Goal: Navigation & Orientation: Go to known website

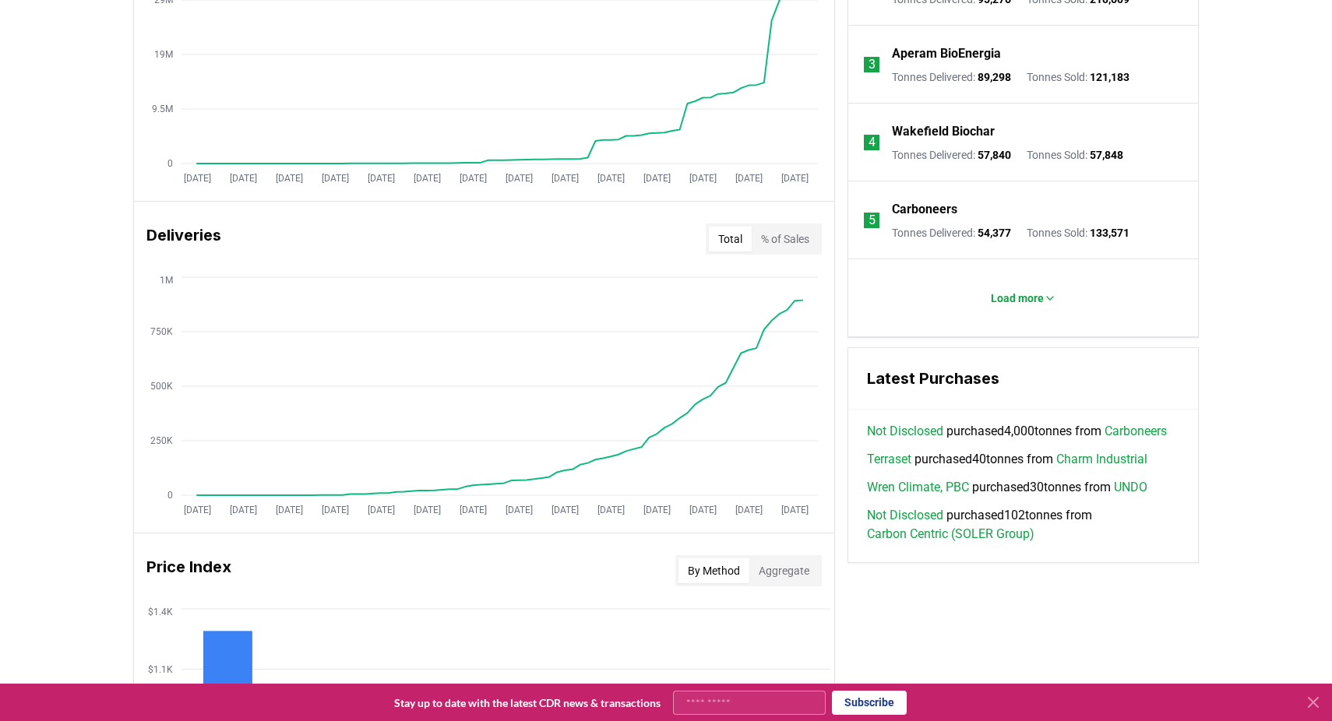
scroll to position [722, 0]
